Goal: Check status: Check status

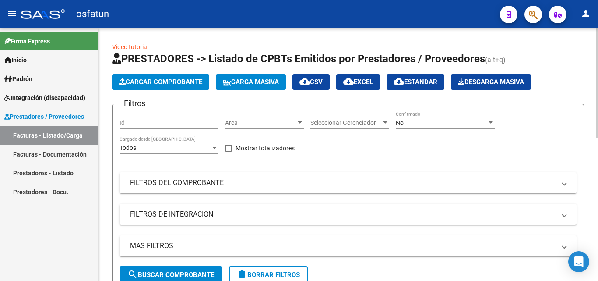
click at [328, 122] on span "Seleccionar Gerenciador" at bounding box center [345, 122] width 71 height 7
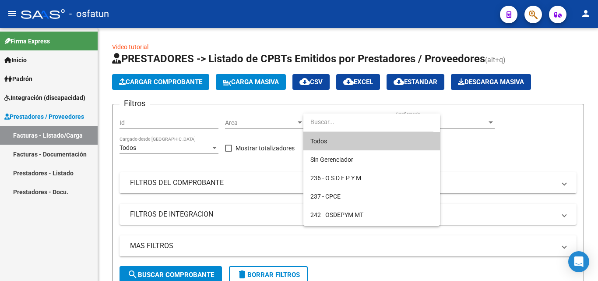
click at [46, 100] on div at bounding box center [299, 140] width 598 height 281
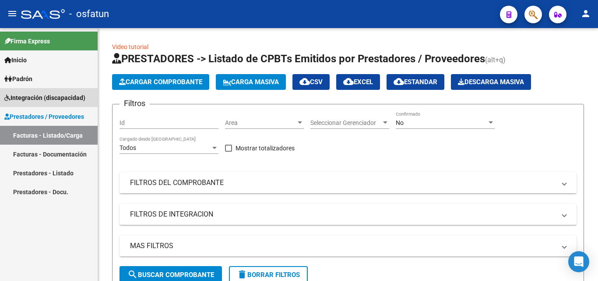
click at [46, 101] on span "Integración (discapacidad)" at bounding box center [44, 98] width 81 height 10
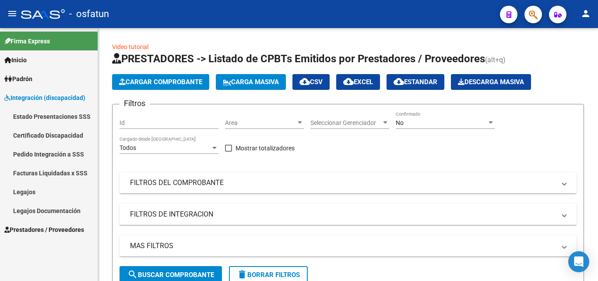
click at [54, 192] on link "Legajos" at bounding box center [49, 191] width 98 height 19
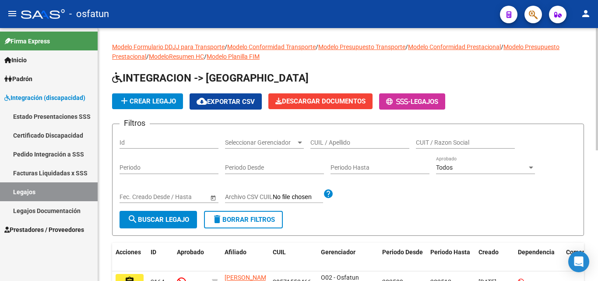
click at [335, 144] on input "CUIL / Apellido" at bounding box center [359, 142] width 99 height 7
paste input "20547853424"
type input "20547853424"
drag, startPoint x: 168, startPoint y: 222, endPoint x: 169, endPoint y: 213, distance: 9.2
click at [169, 218] on span "search Buscar Legajo" at bounding box center [158, 219] width 62 height 8
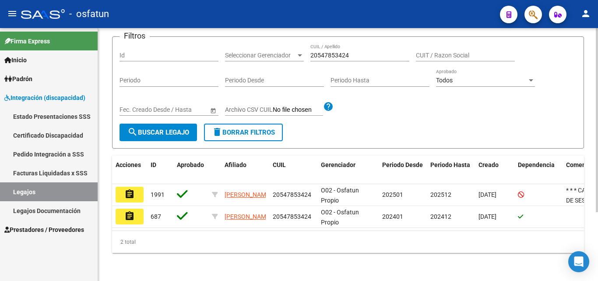
scroll to position [95, 0]
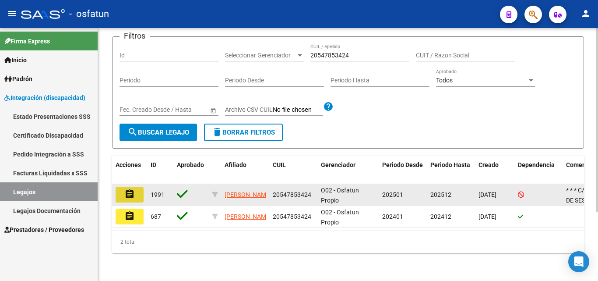
click at [127, 189] on mat-icon "assignment" at bounding box center [129, 194] width 11 height 11
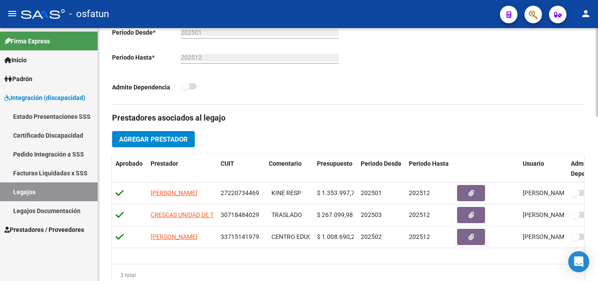
scroll to position [219, 0]
